Goal: Information Seeking & Learning: Learn about a topic

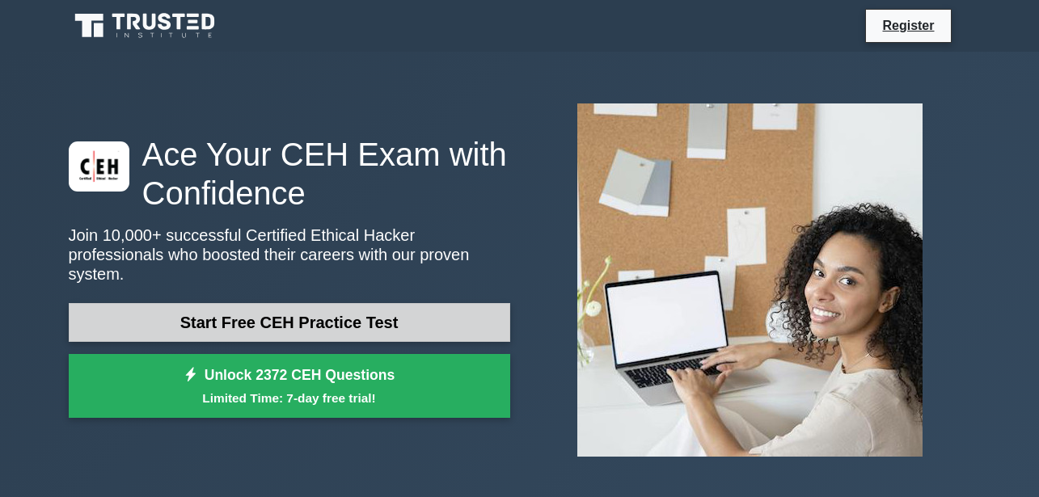
click at [362, 320] on link "Start Free CEH Practice Test" at bounding box center [289, 322] width 441 height 39
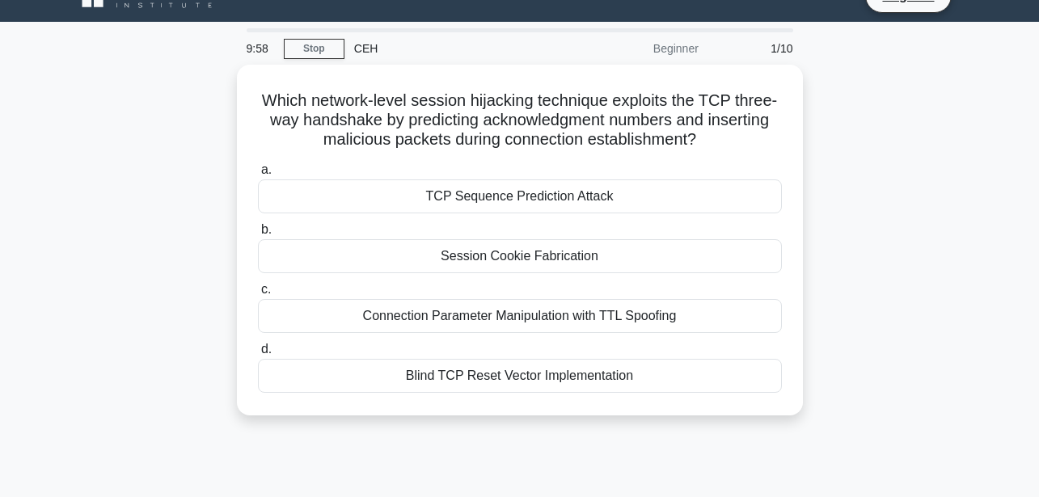
scroll to position [32, 0]
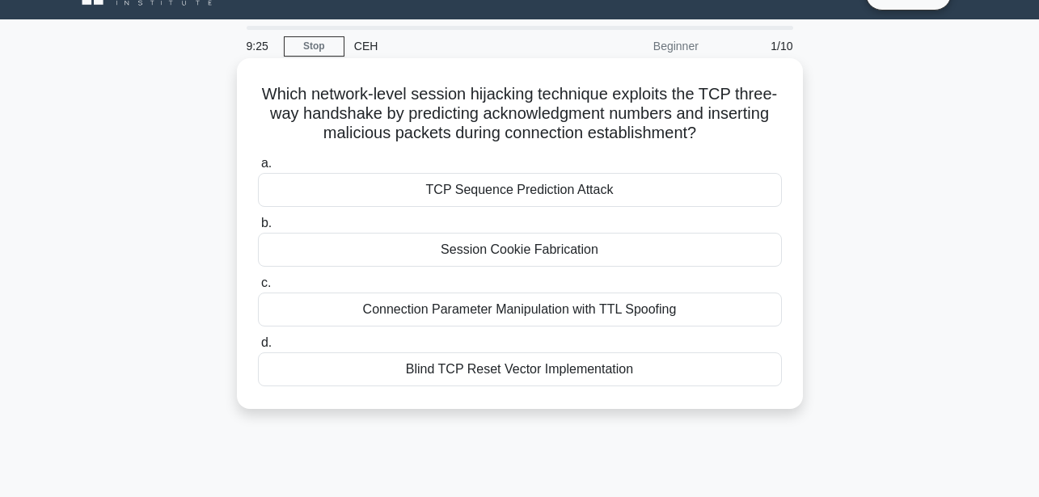
click at [587, 185] on div "TCP Sequence Prediction Attack" at bounding box center [520, 190] width 524 height 34
click at [258, 169] on input "a. TCP Sequence Prediction Attack" at bounding box center [258, 163] width 0 height 11
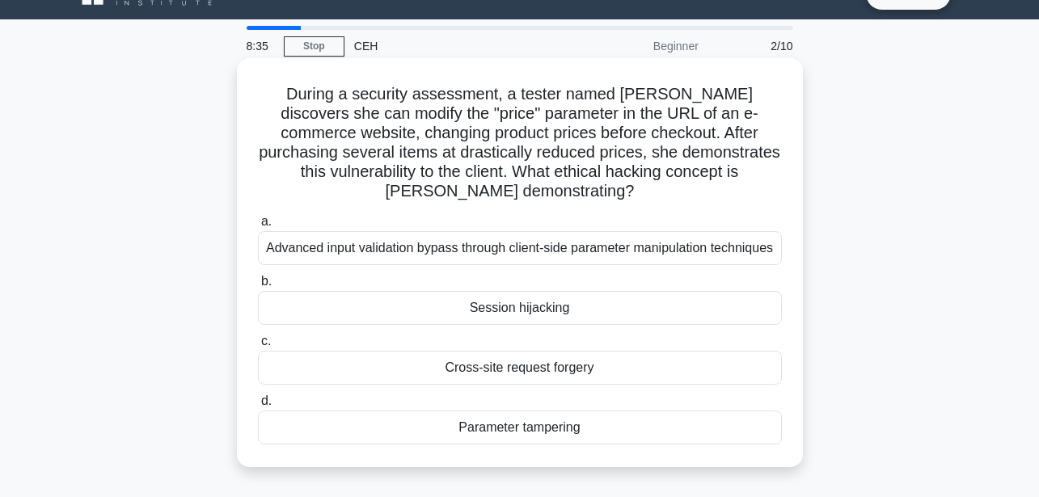
click at [670, 232] on div "Advanced input validation bypass through client-side parameter manipulation tec…" at bounding box center [520, 248] width 524 height 34
click at [258, 227] on input "a. Advanced input validation bypass through client-side parameter manipulation …" at bounding box center [258, 222] width 0 height 11
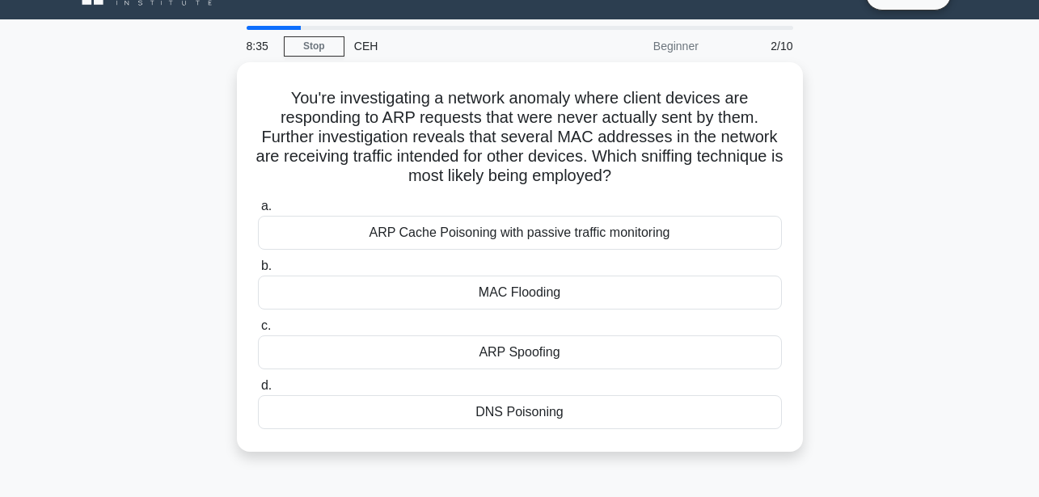
scroll to position [0, 0]
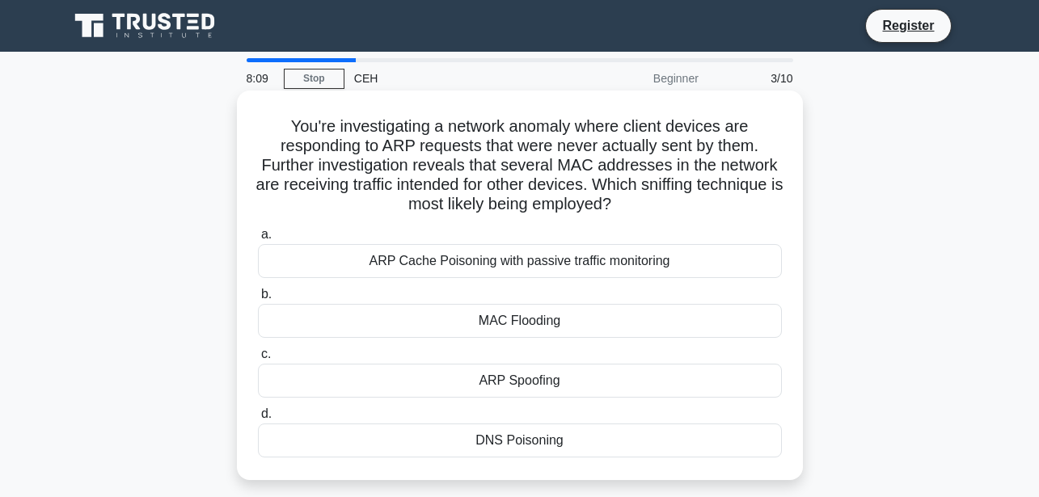
click at [559, 381] on div "ARP Spoofing" at bounding box center [520, 381] width 524 height 34
click at [258, 360] on input "c. ARP Spoofing" at bounding box center [258, 354] width 0 height 11
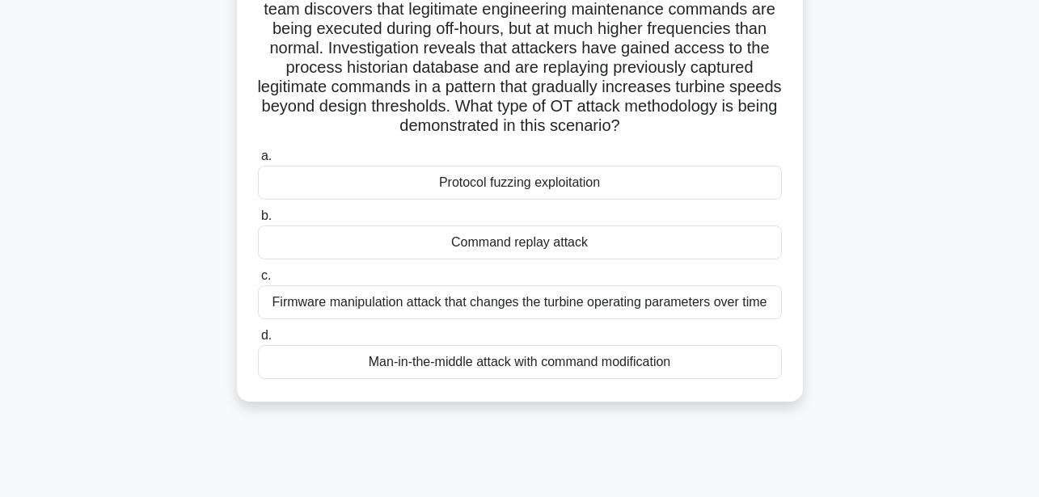
scroll to position [162, 0]
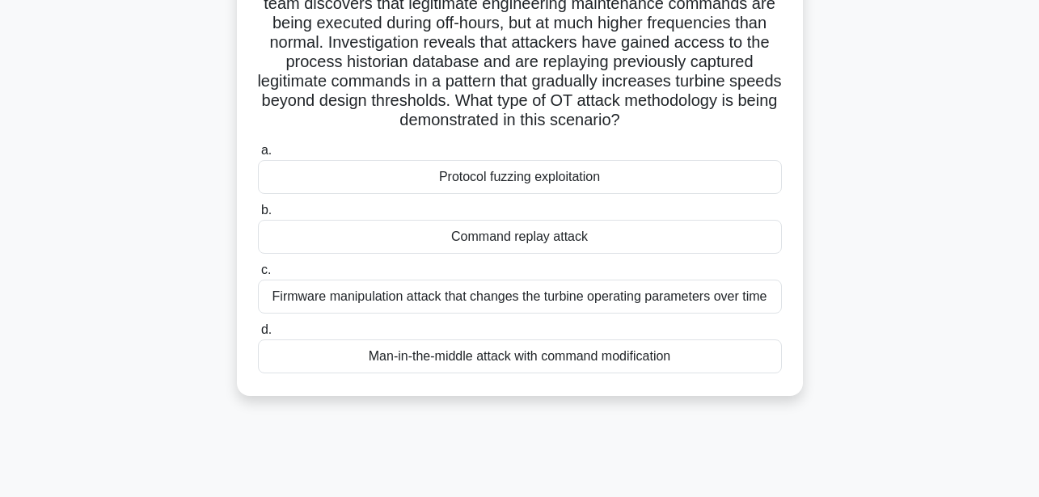
click at [560, 237] on div "Command replay attack" at bounding box center [520, 237] width 524 height 34
click at [258, 216] on input "b. Command replay attack" at bounding box center [258, 210] width 0 height 11
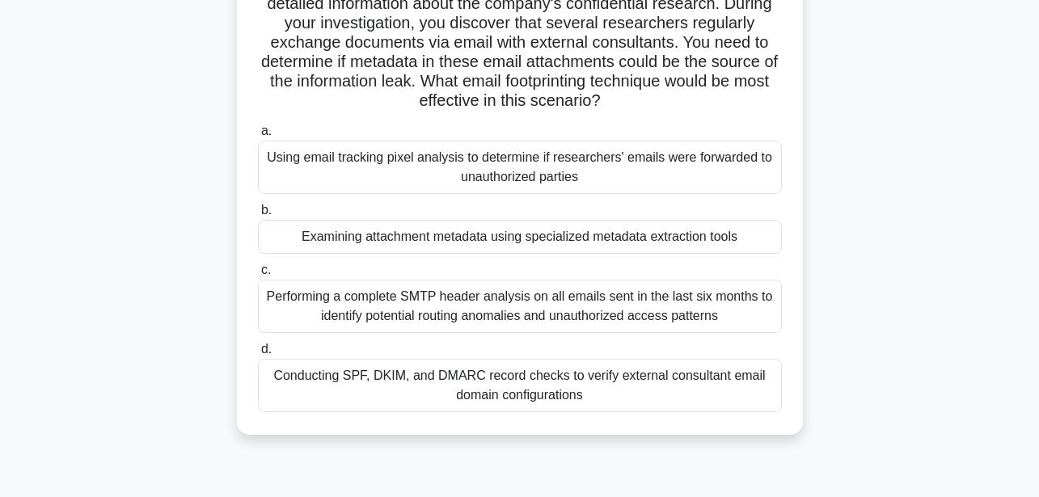
click at [660, 236] on div "Examining attachment metadata using specialized metadata extraction tools" at bounding box center [520, 237] width 524 height 34
click at [258, 216] on input "b. Examining attachment metadata using specialized metadata extraction tools" at bounding box center [258, 210] width 0 height 11
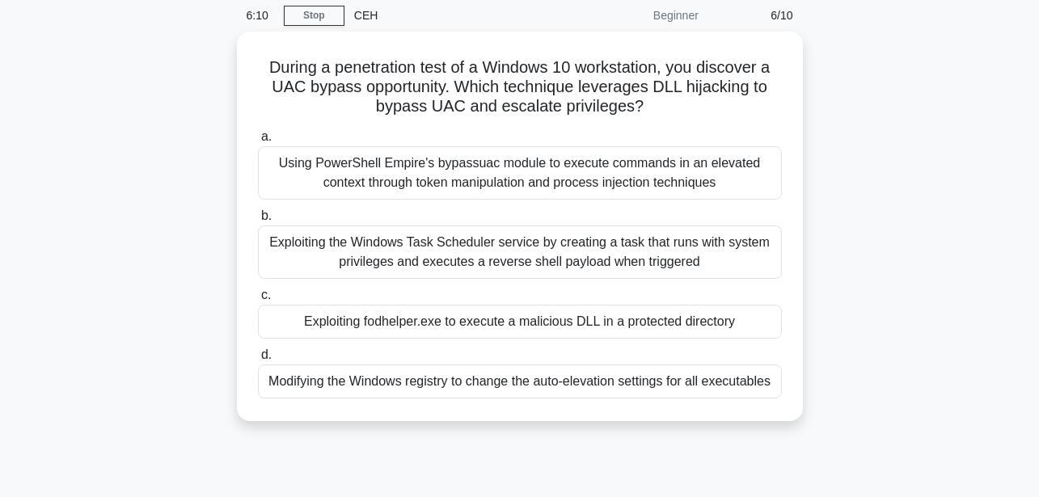
scroll to position [65, 0]
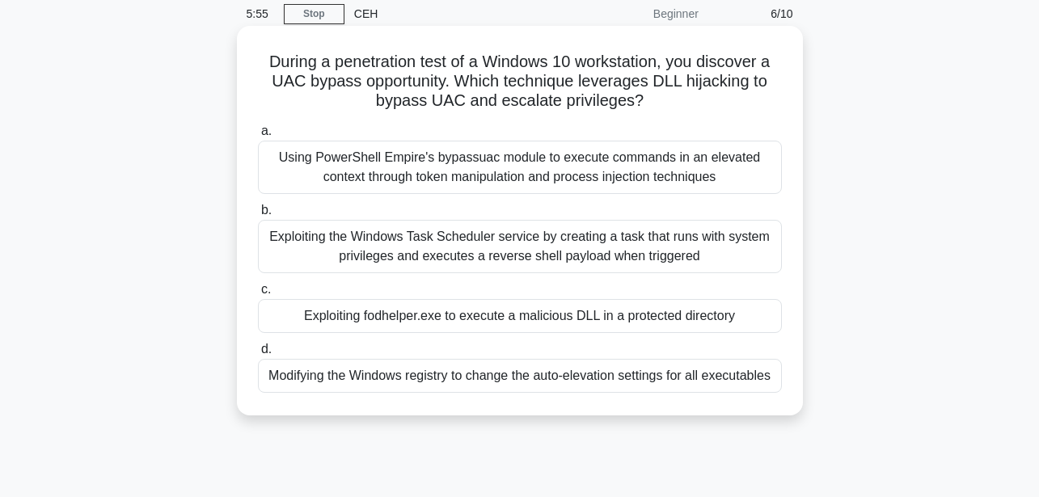
click at [584, 380] on div "Modifying the Windows registry to change the auto-elevation settings for all ex…" at bounding box center [520, 376] width 524 height 34
click at [258, 355] on input "d. Modifying the Windows registry to change the auto-elevation settings for all…" at bounding box center [258, 349] width 0 height 11
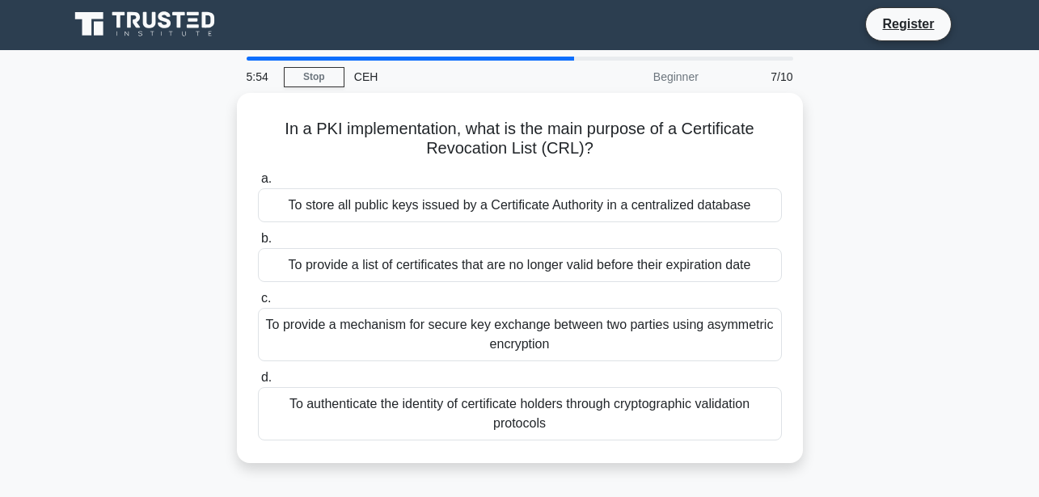
scroll to position [0, 0]
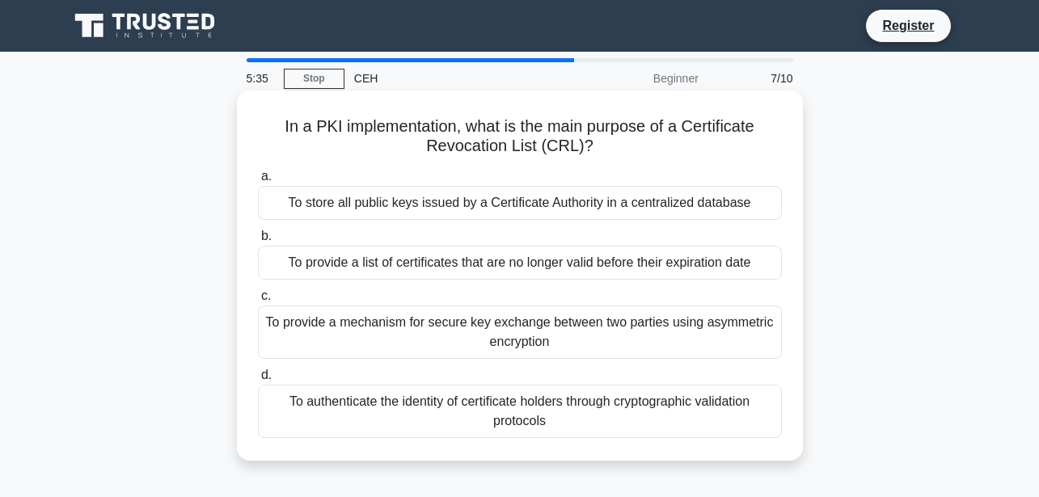
click at [629, 263] on div "To provide a list of certificates that are no longer valid before their expirat…" at bounding box center [520, 263] width 524 height 34
click at [258, 242] on input "b. To provide a list of certificates that are no longer valid before their expi…" at bounding box center [258, 236] width 0 height 11
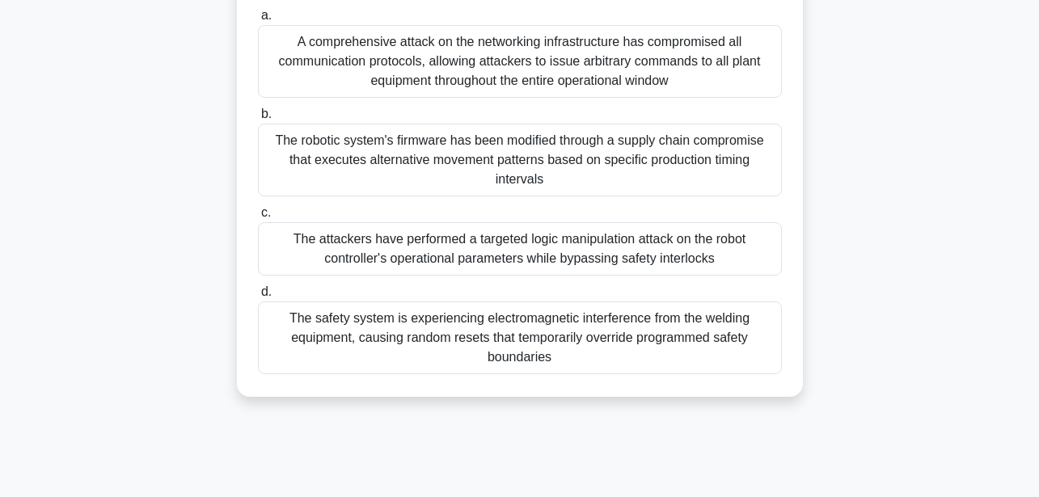
scroll to position [323, 0]
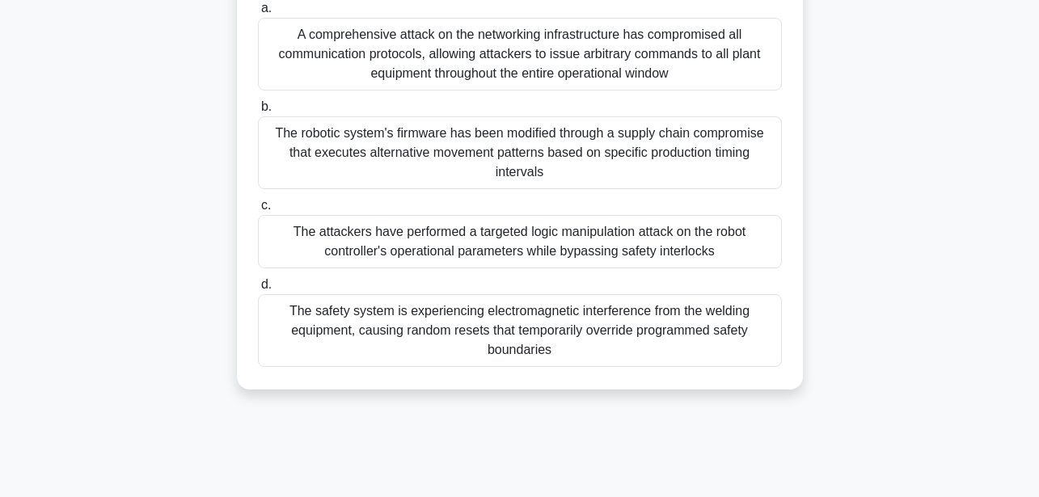
click at [692, 324] on div "The safety system is experiencing electromagnetic interference from the welding…" at bounding box center [520, 330] width 524 height 73
click at [258, 290] on input "d. The safety system is experiencing electromagnetic interference from the weld…" at bounding box center [258, 285] width 0 height 11
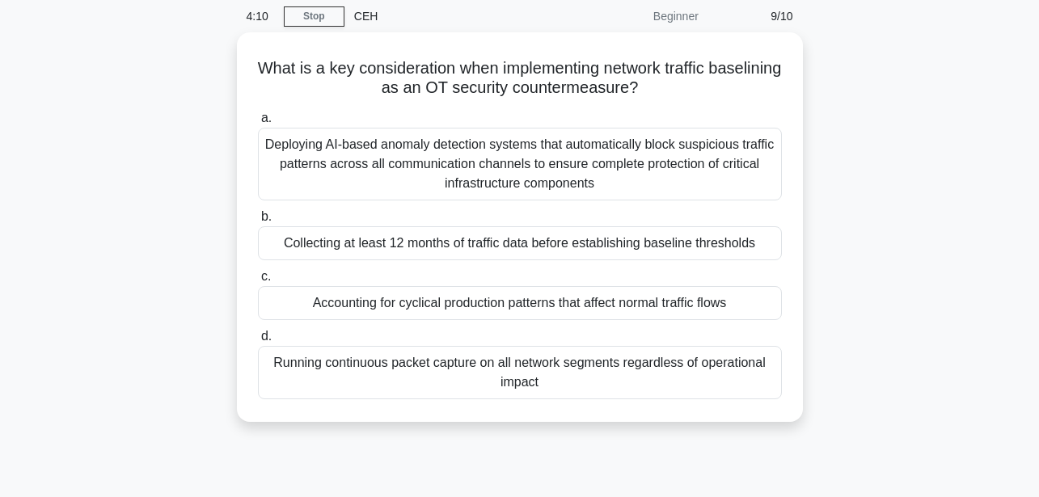
scroll to position [65, 0]
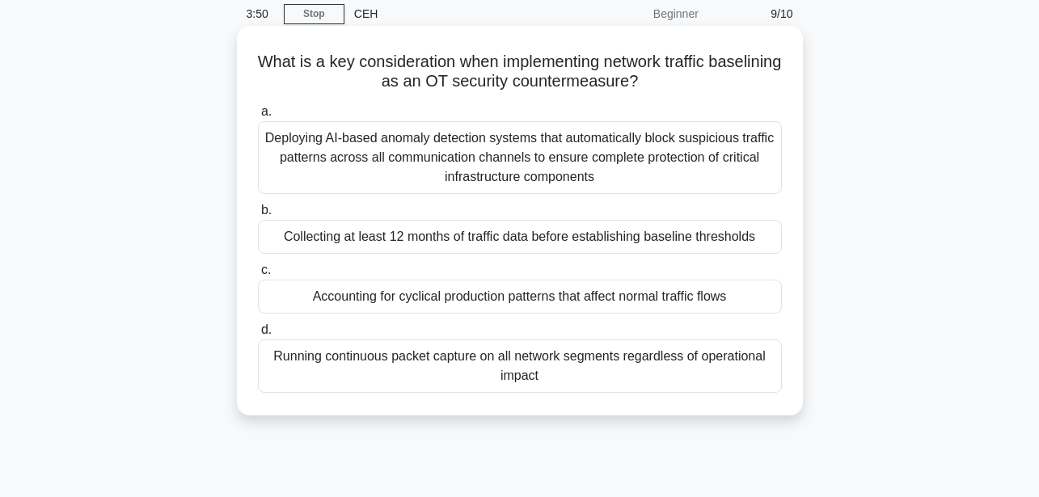
click at [621, 239] on div "Collecting at least 12 months of traffic data before establishing baseline thre…" at bounding box center [520, 237] width 524 height 34
click at [258, 216] on input "b. Collecting at least 12 months of traffic data before establishing baseline t…" at bounding box center [258, 210] width 0 height 11
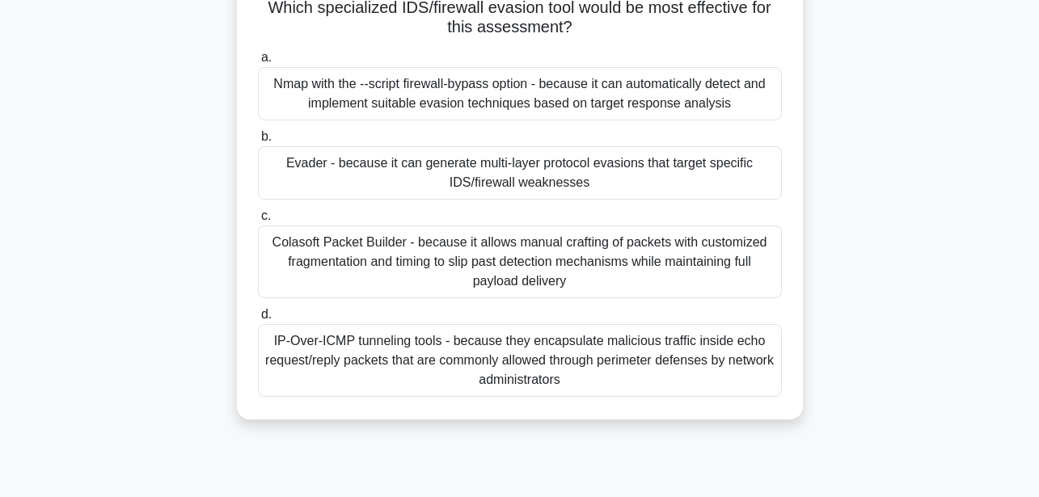
scroll to position [259, 0]
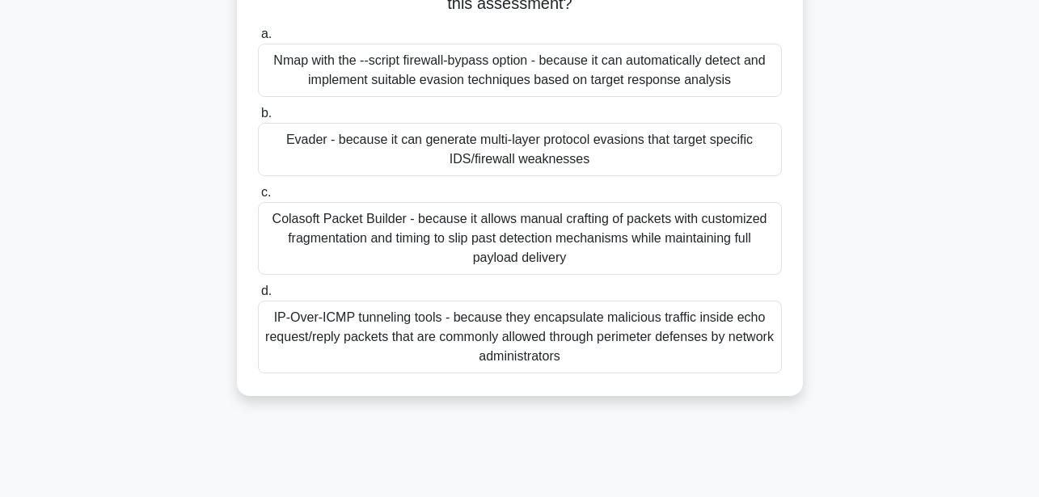
click at [654, 322] on div "IP-Over-ICMP tunneling tools - because they encapsulate malicious traffic insid…" at bounding box center [520, 337] width 524 height 73
click at [258, 297] on input "d. IP-Over-ICMP tunneling tools - because they encapsulate malicious traffic in…" at bounding box center [258, 291] width 0 height 11
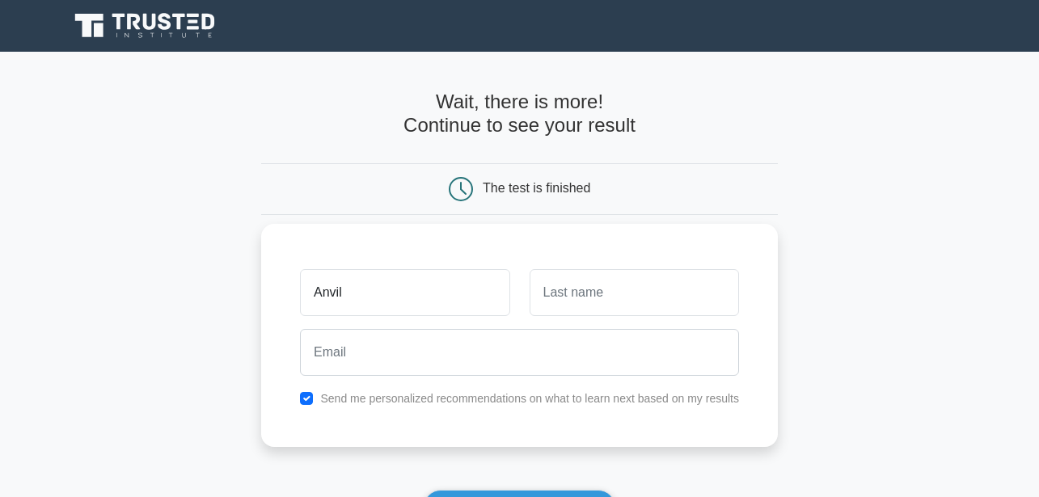
type input "Anvil"
click at [633, 288] on input "text" at bounding box center [633, 292] width 209 height 47
click at [633, 288] on input "H" at bounding box center [633, 292] width 209 height 47
type input "Head"
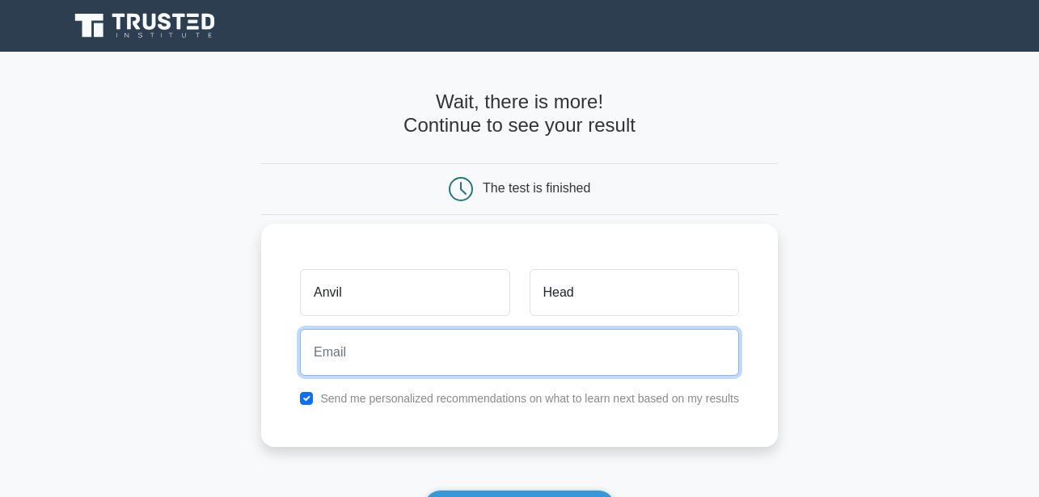
click at [561, 362] on input "email" at bounding box center [519, 352] width 439 height 47
type input "[EMAIL_ADDRESS][DOMAIN_NAME]"
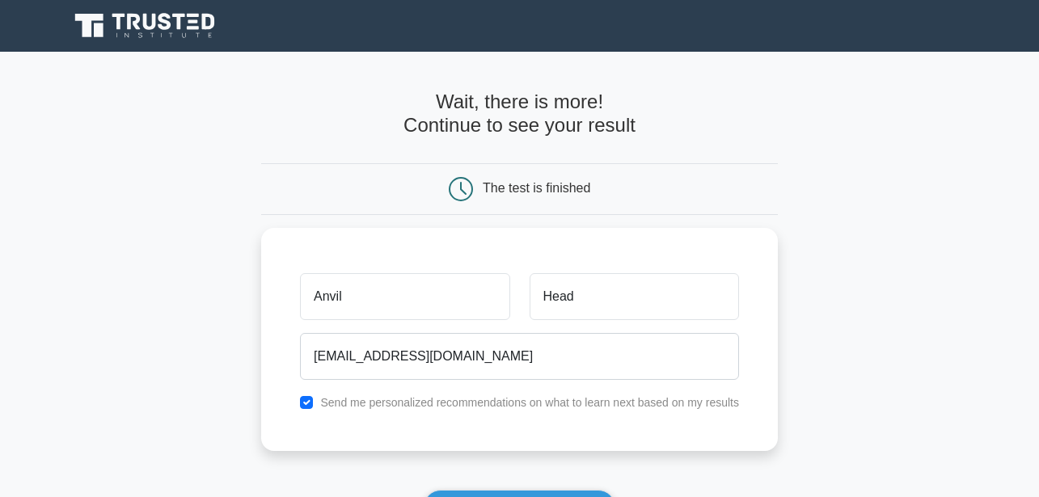
click at [888, 356] on main "Wait, there is more! Continue to see your result The test is finished Anvil Head" at bounding box center [519, 343] width 1039 height 582
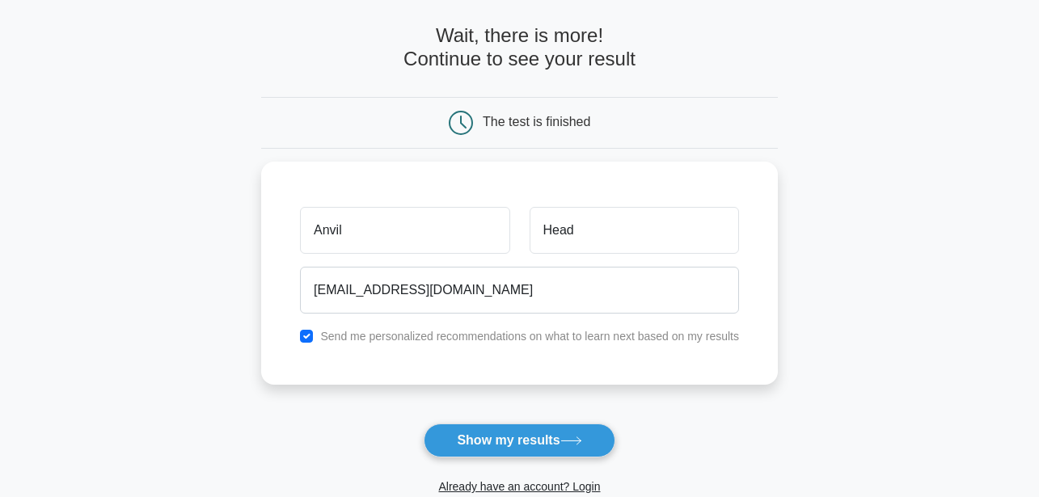
scroll to position [97, 0]
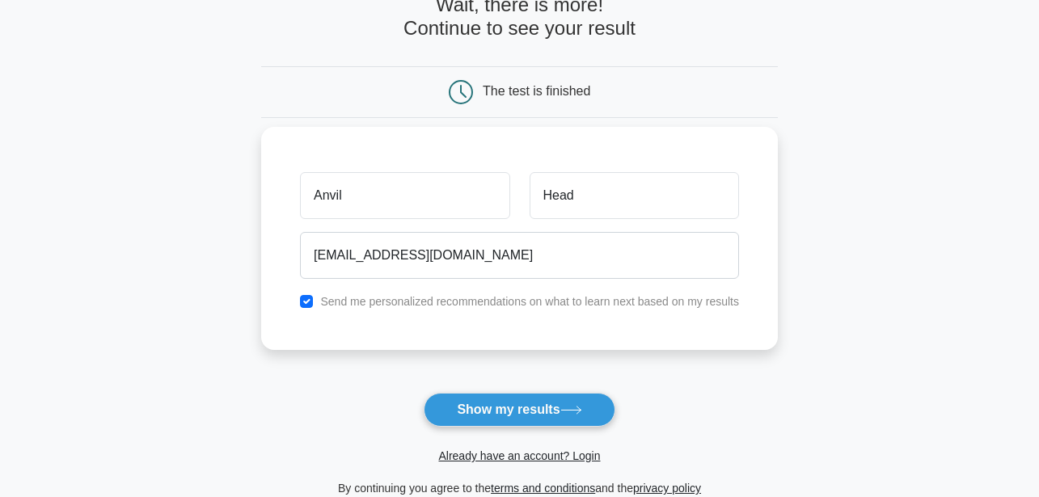
click at [314, 305] on div "Send me personalized recommendations on what to learn next based on my results" at bounding box center [519, 301] width 458 height 19
click at [313, 306] on div "Send me personalized recommendations on what to learn next based on my results" at bounding box center [519, 301] width 458 height 19
click at [306, 302] on input "checkbox" at bounding box center [306, 301] width 13 height 13
checkbox input "false"
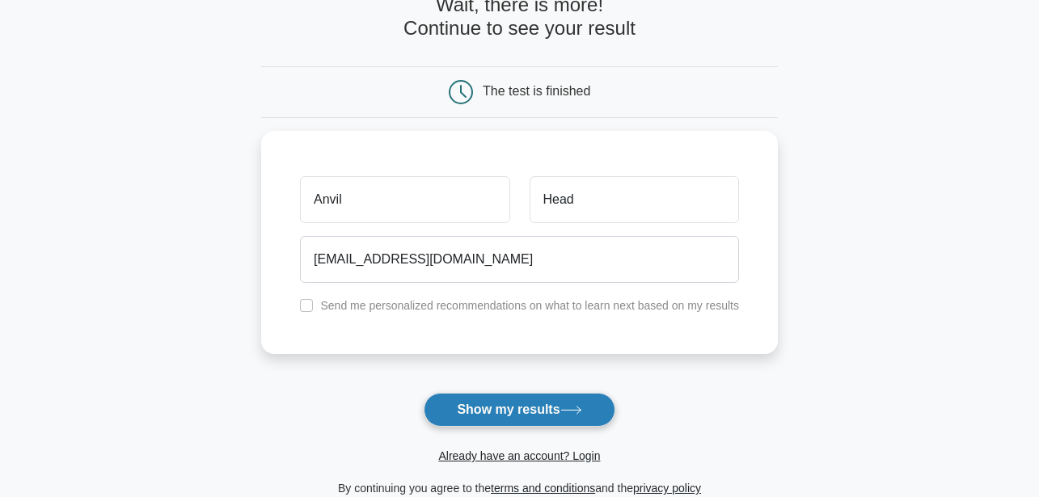
click at [487, 414] on button "Show my results" at bounding box center [519, 410] width 191 height 34
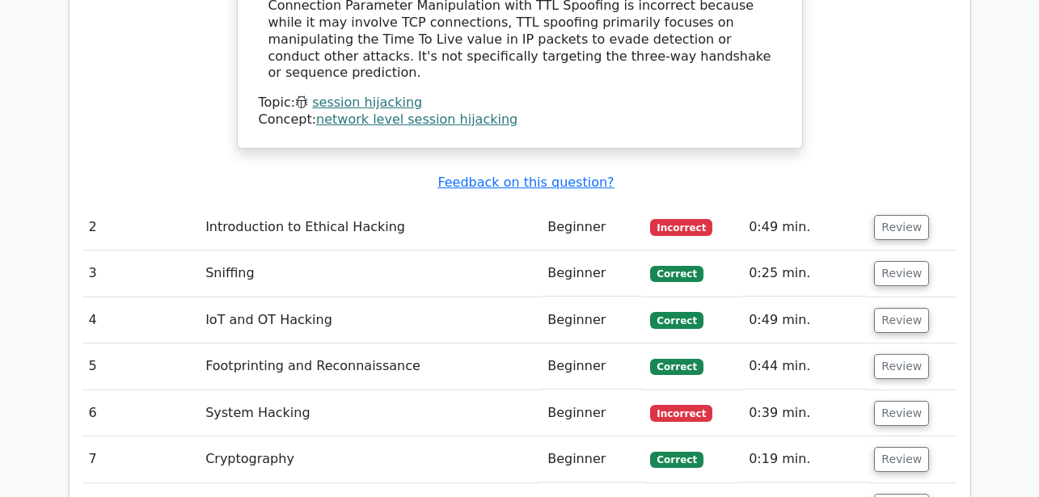
scroll to position [2102, 0]
click at [897, 214] on button "Review" at bounding box center [901, 226] width 55 height 25
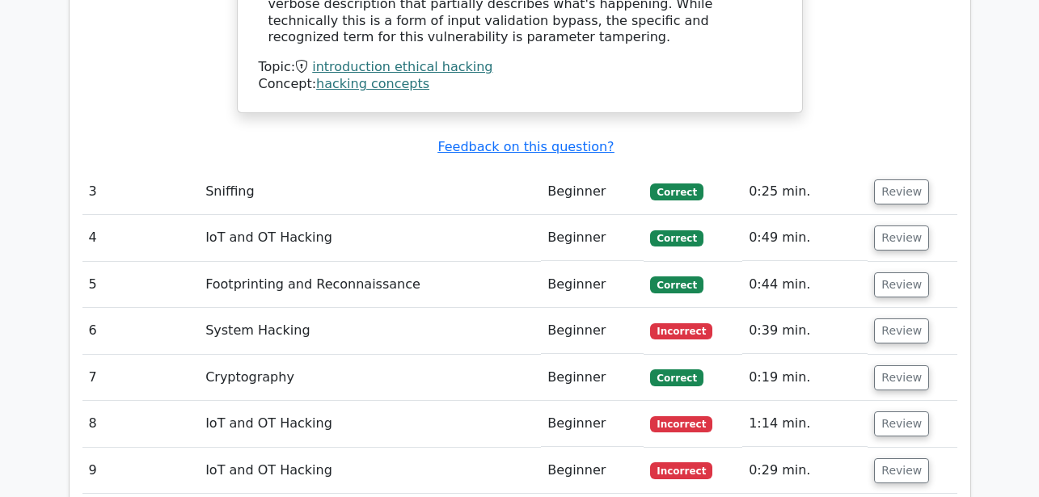
scroll to position [3104, 0]
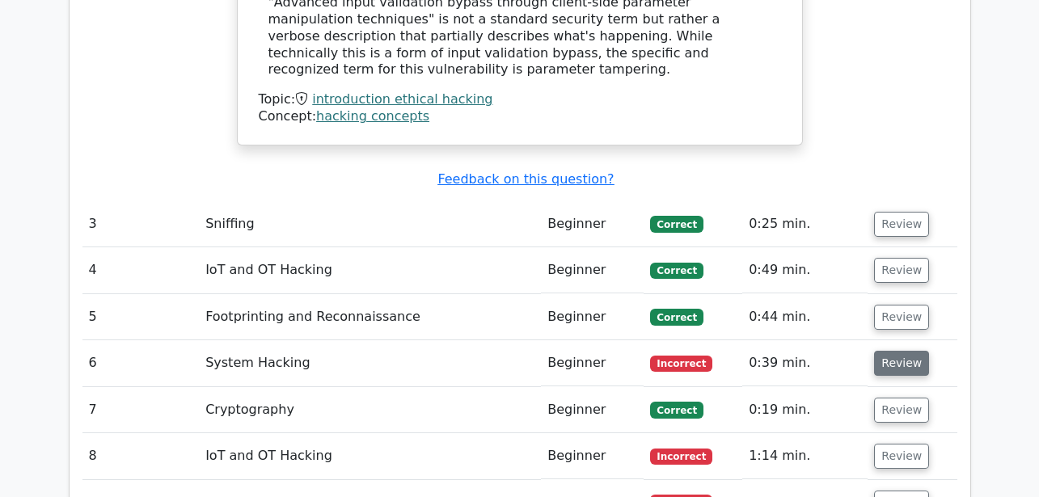
click at [888, 351] on button "Review" at bounding box center [901, 363] width 55 height 25
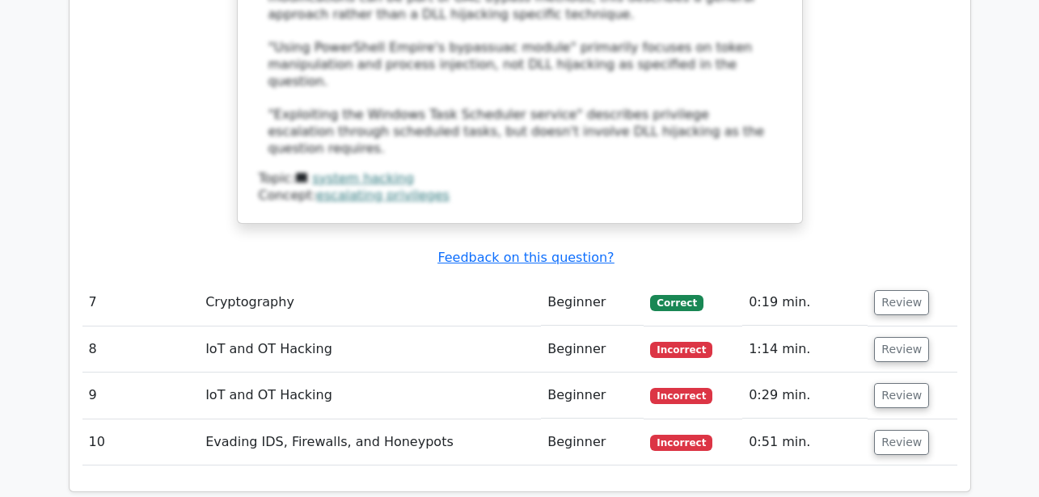
scroll to position [4171, 0]
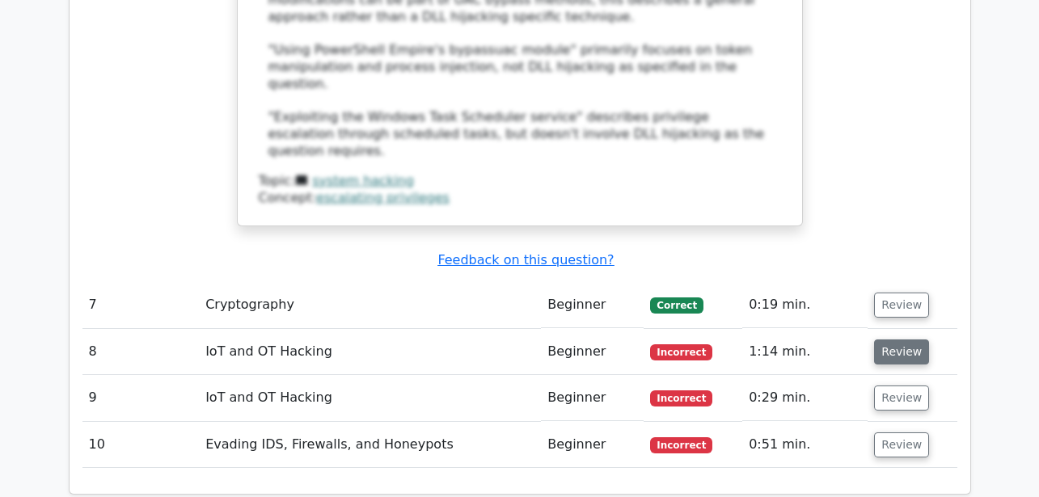
click at [892, 340] on button "Review" at bounding box center [901, 352] width 55 height 25
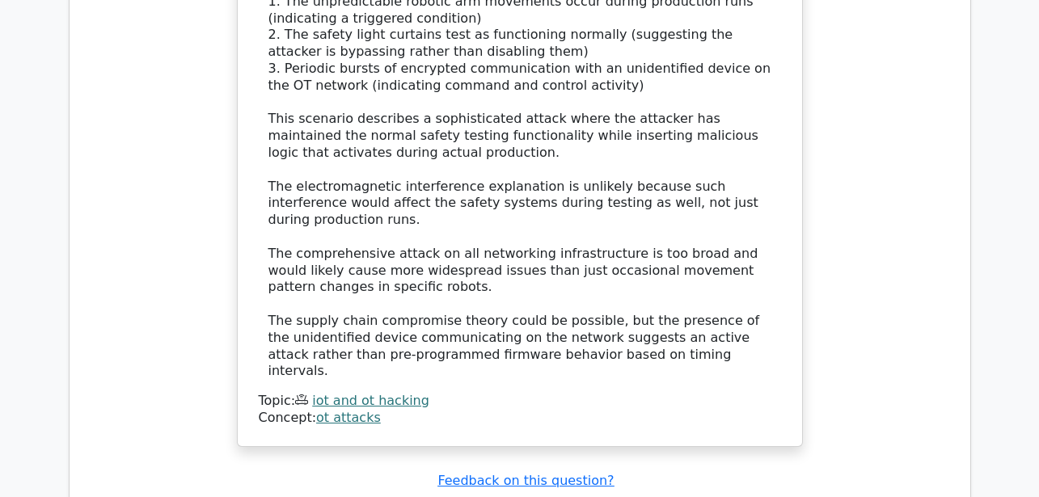
scroll to position [5303, 0]
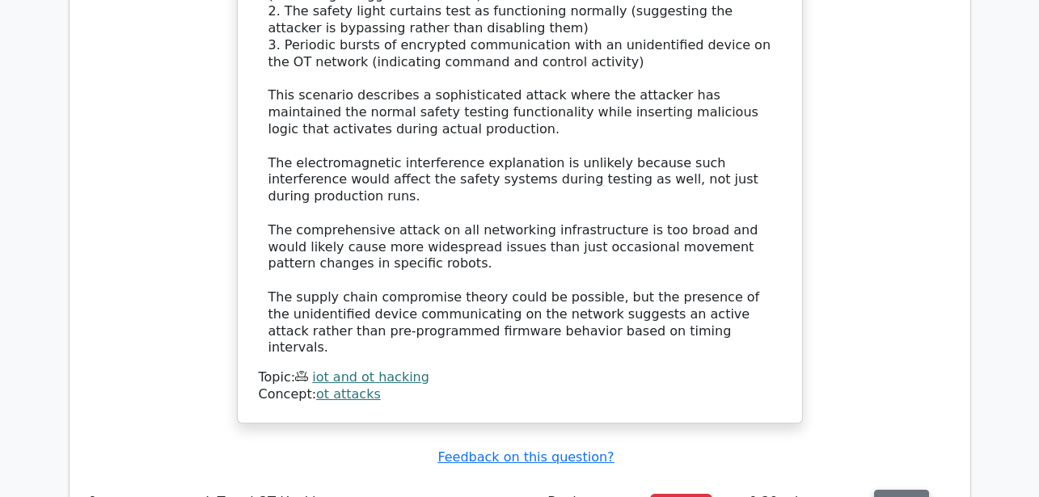
click at [891, 490] on button "Review" at bounding box center [901, 502] width 55 height 25
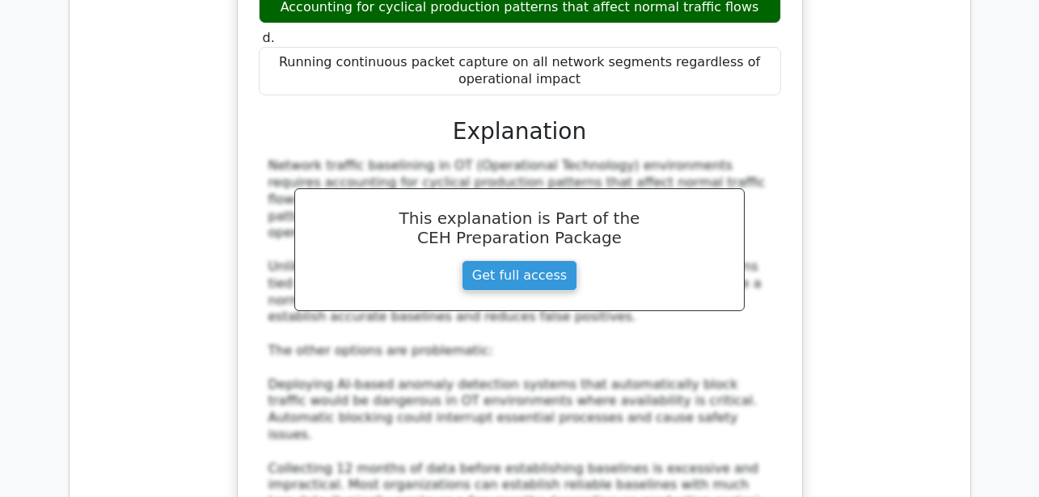
scroll to position [6111, 0]
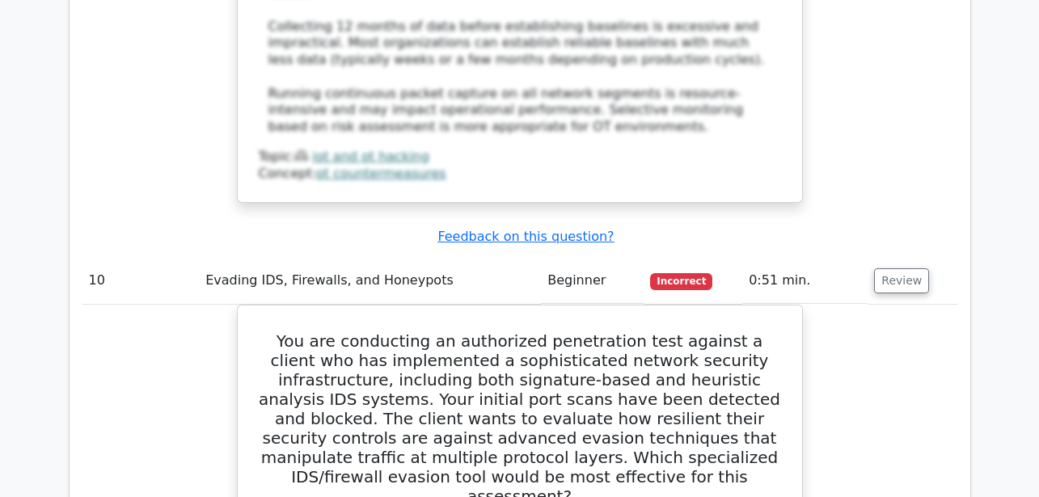
scroll to position [6532, 0]
